Goal: Contribute content: Add original content to the website for others to see

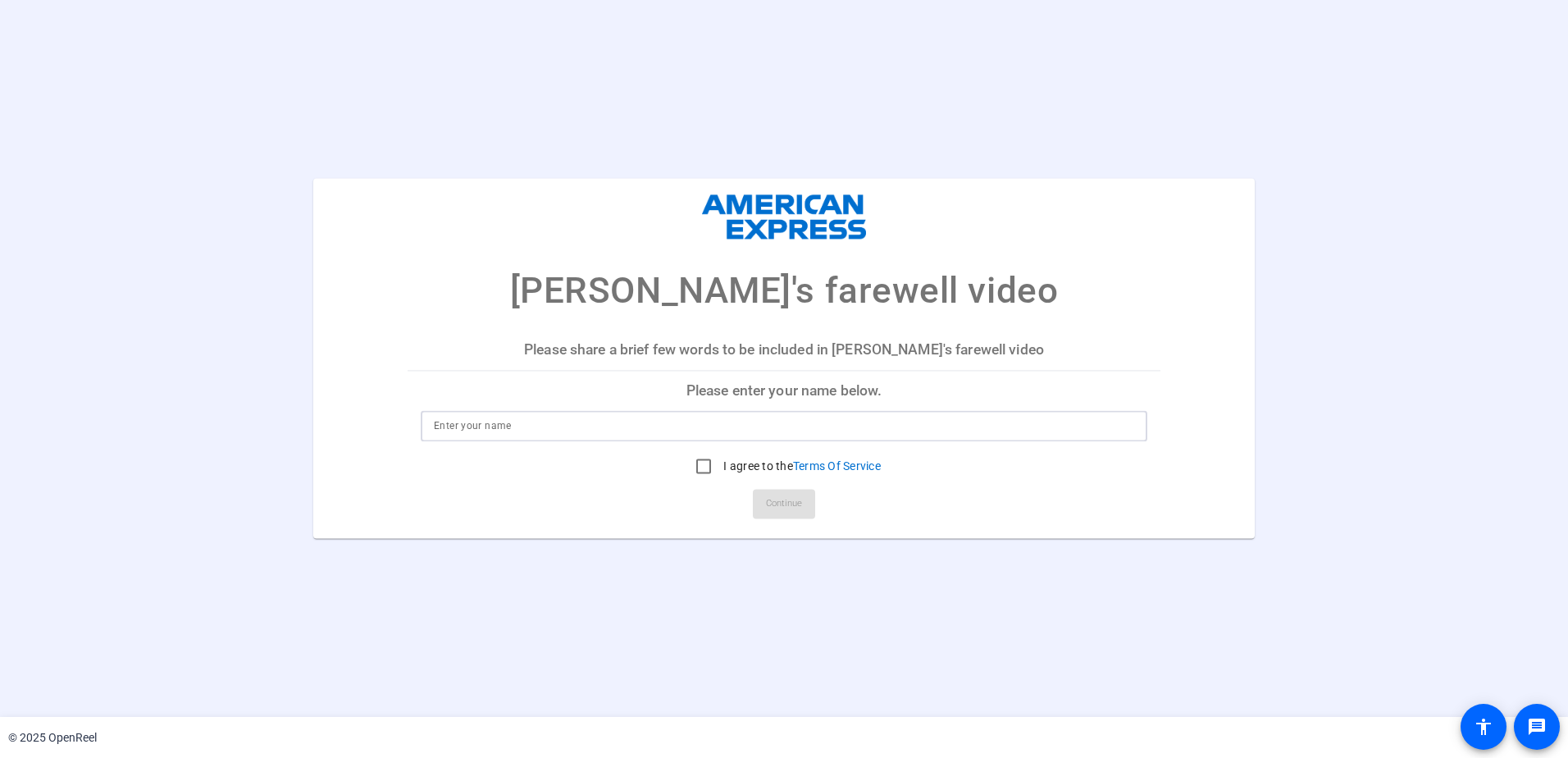
click at [620, 422] on input at bounding box center [784, 426] width 700 height 20
type input "[PERSON_NAME]"
click at [699, 463] on input "I agree to the Terms Of Service" at bounding box center [703, 467] width 33 height 33
checkbox input "true"
click at [774, 504] on span "Continue" at bounding box center [784, 504] width 37 height 25
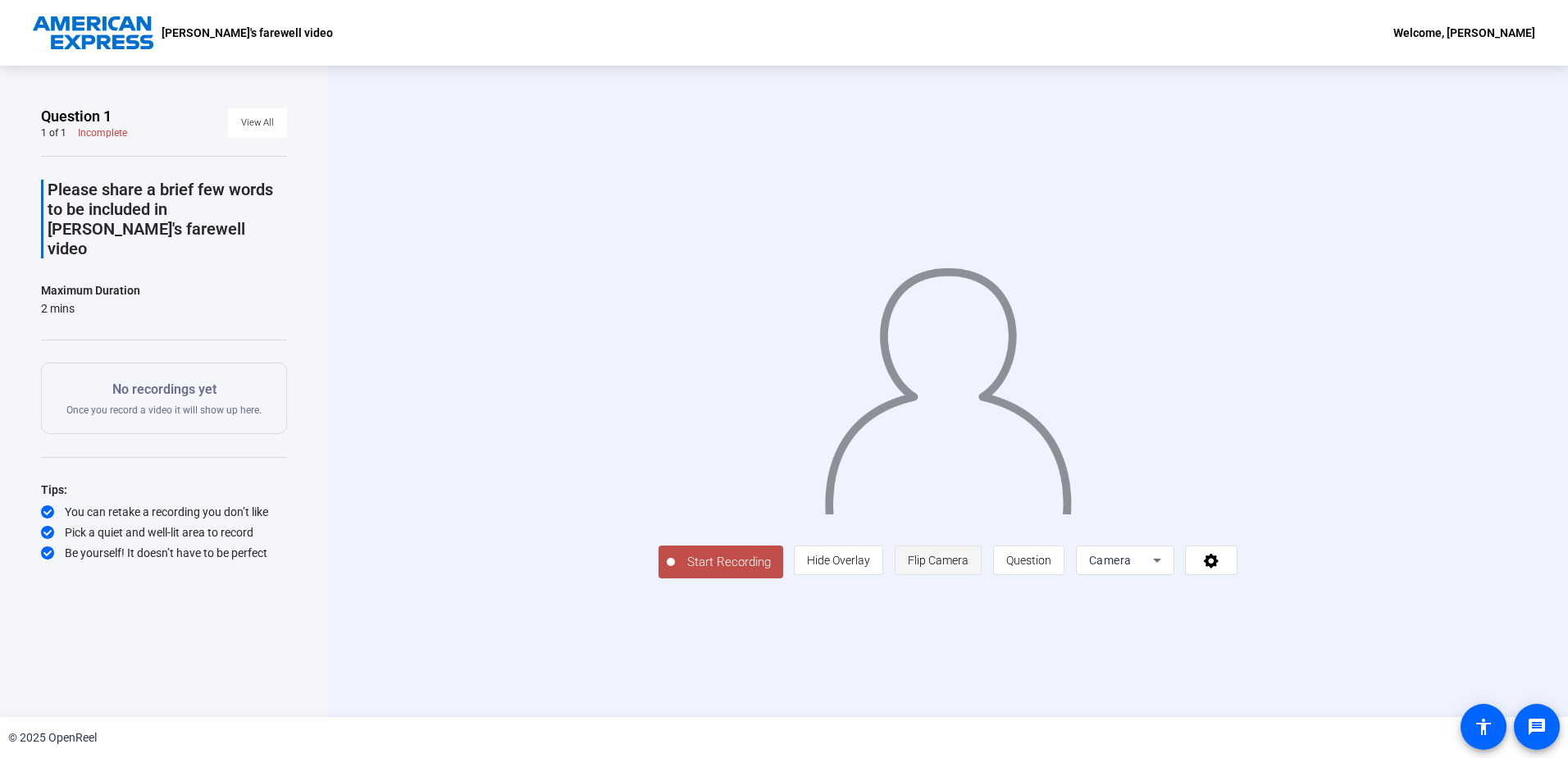
click at [927, 558] on span "Flip Camera" at bounding box center [938, 560] width 60 height 13
click at [927, 555] on span "Flip Camera" at bounding box center [938, 560] width 60 height 13
click at [1128, 563] on span "Camera" at bounding box center [1110, 560] width 43 height 13
click at [1121, 622] on mat-option "Screen" at bounding box center [1124, 624] width 99 height 33
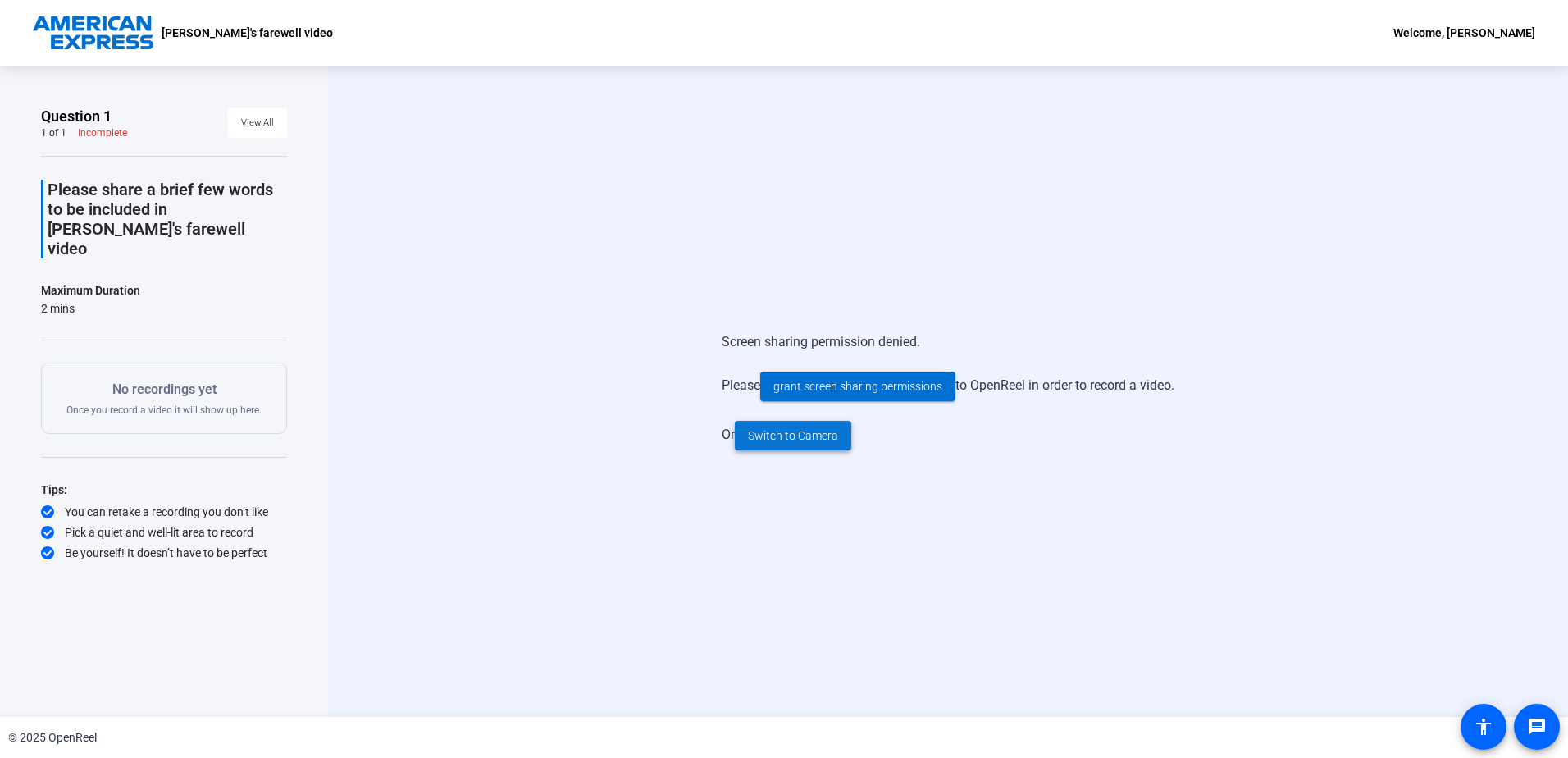
click at [800, 437] on span "Switch to Camera" at bounding box center [793, 436] width 90 height 17
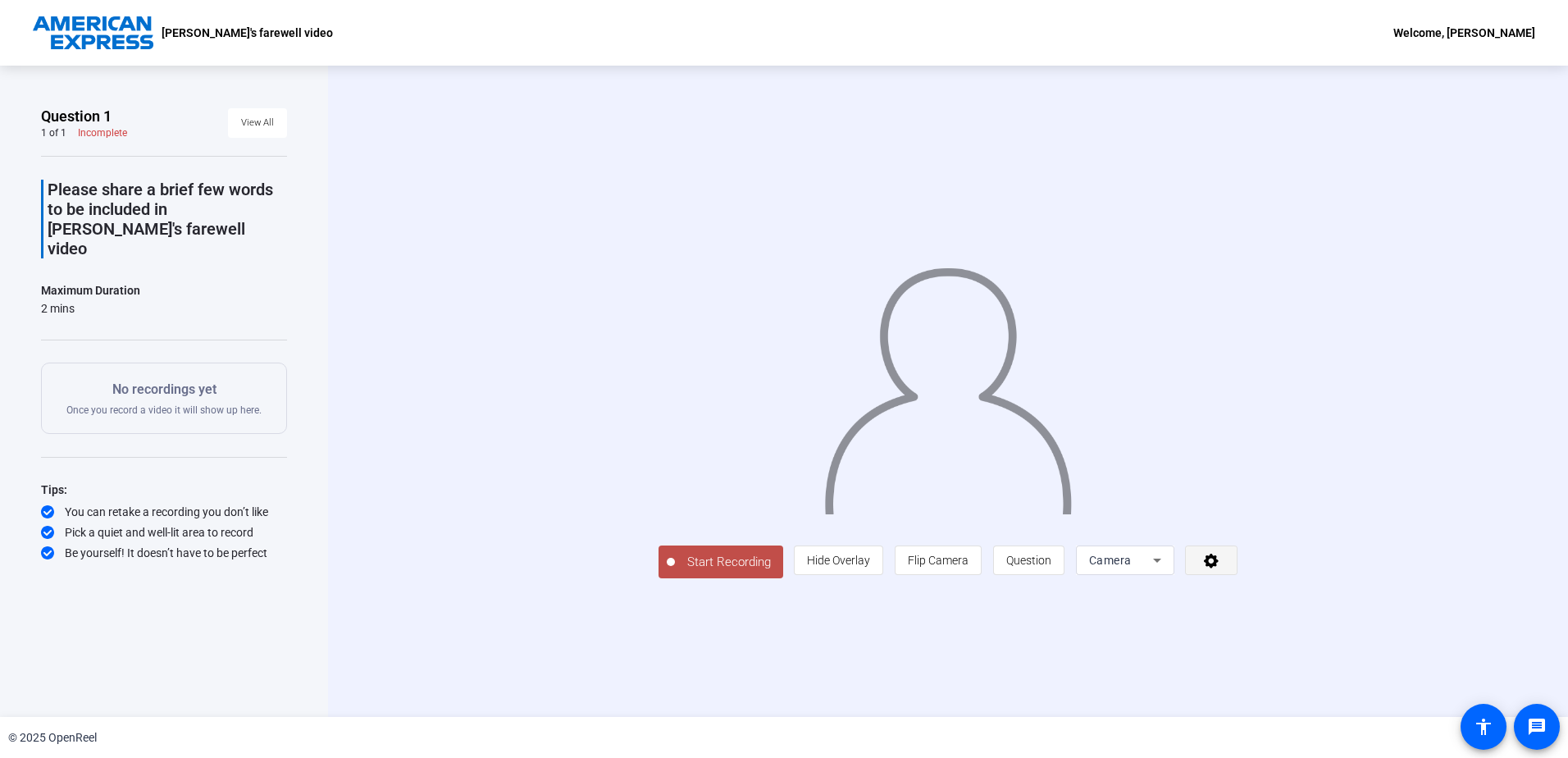
click at [1218, 568] on icon at bounding box center [1211, 561] width 15 height 15
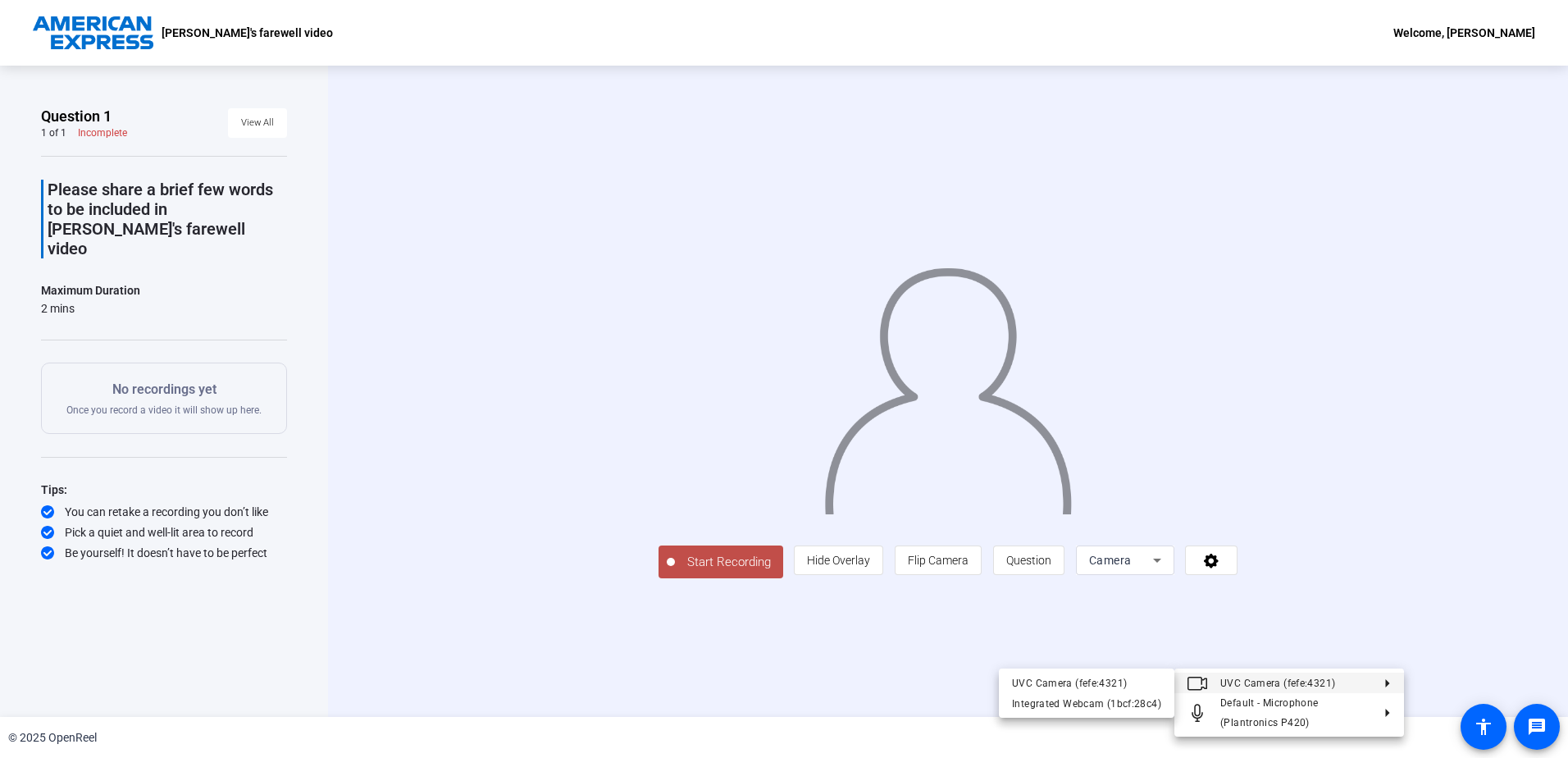
click at [1364, 679] on span "UVC Camera (fefe:4321)" at bounding box center [1295, 682] width 151 height 20
click at [1455, 580] on div at bounding box center [784, 379] width 1568 height 758
